Goal: Find specific page/section: Find specific page/section

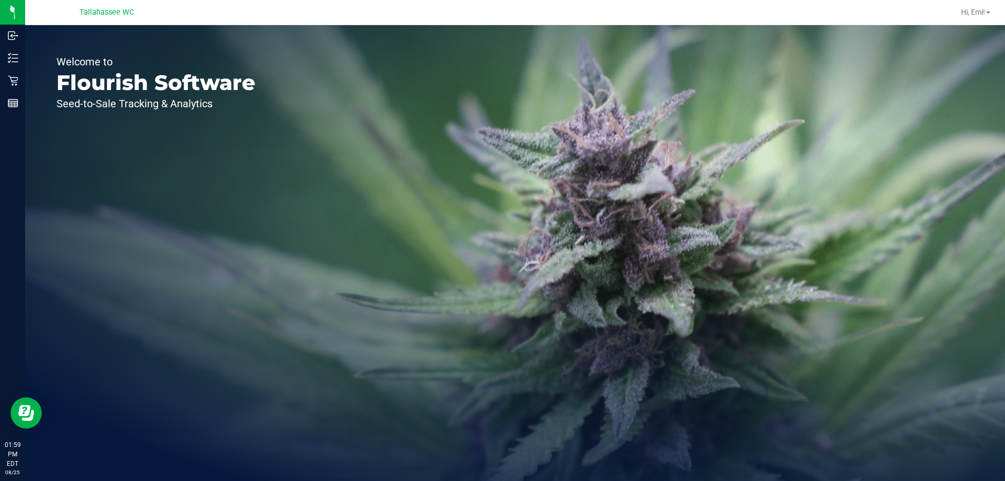
click at [341, 66] on div "Welcome to Flourish Software Seed-to-Sale Tracking & Analytics" at bounding box center [515, 253] width 980 height 456
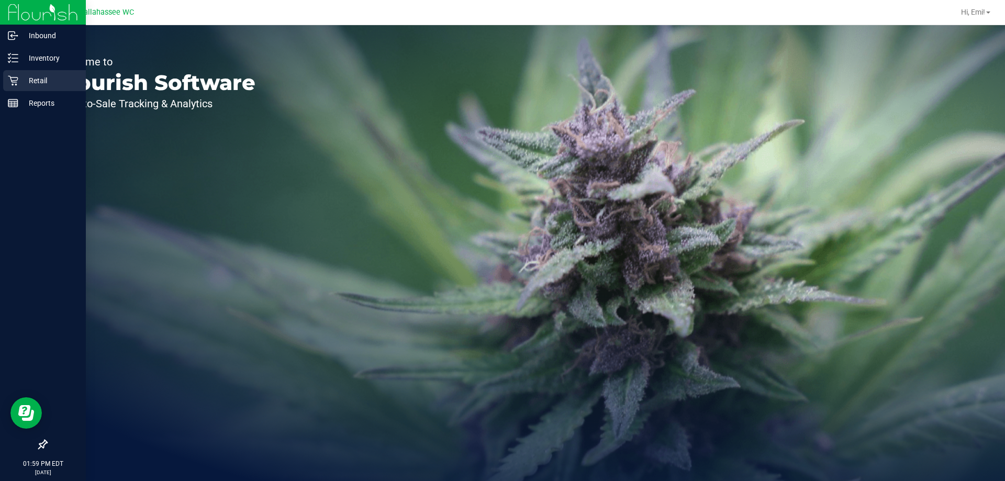
click at [38, 75] on p "Retail" at bounding box center [49, 80] width 63 height 13
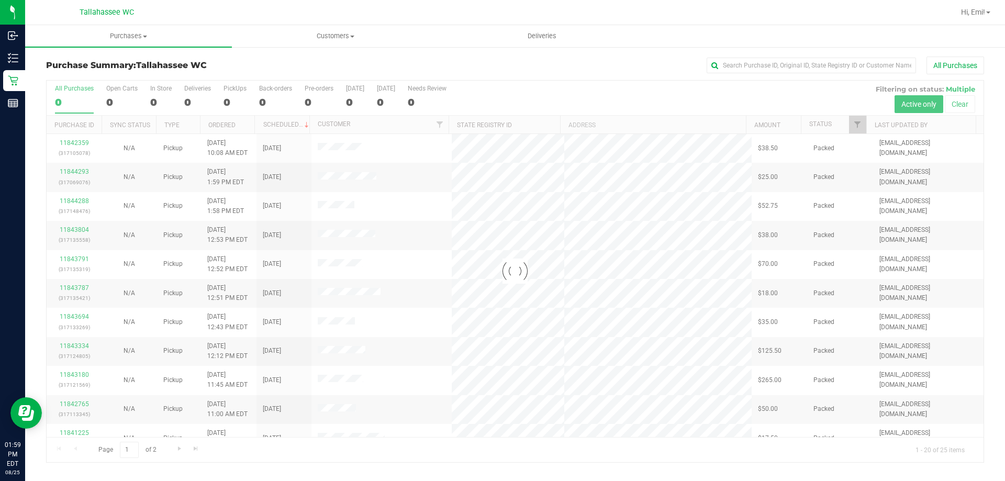
click at [153, 49] on div "Purchase Summary: [GEOGRAPHIC_DATA] WC All Purchases Loading... All Purchases 0…" at bounding box center [515, 259] width 980 height 427
click at [149, 41] on uib-tab-heading "Purchases Summary of purchases Fulfillment All purchases" at bounding box center [128, 36] width 207 height 22
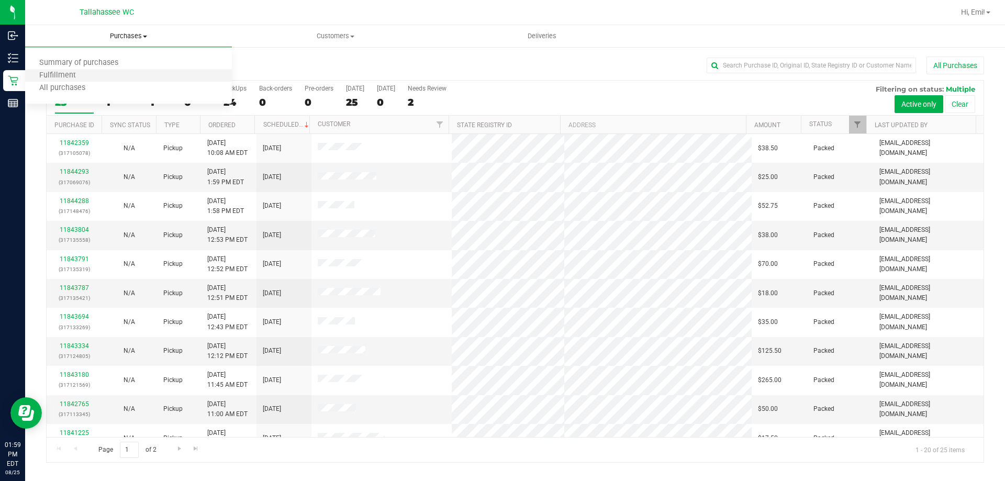
click at [99, 73] on li "Fulfillment" at bounding box center [128, 76] width 207 height 13
